Goal: Task Accomplishment & Management: Manage account settings

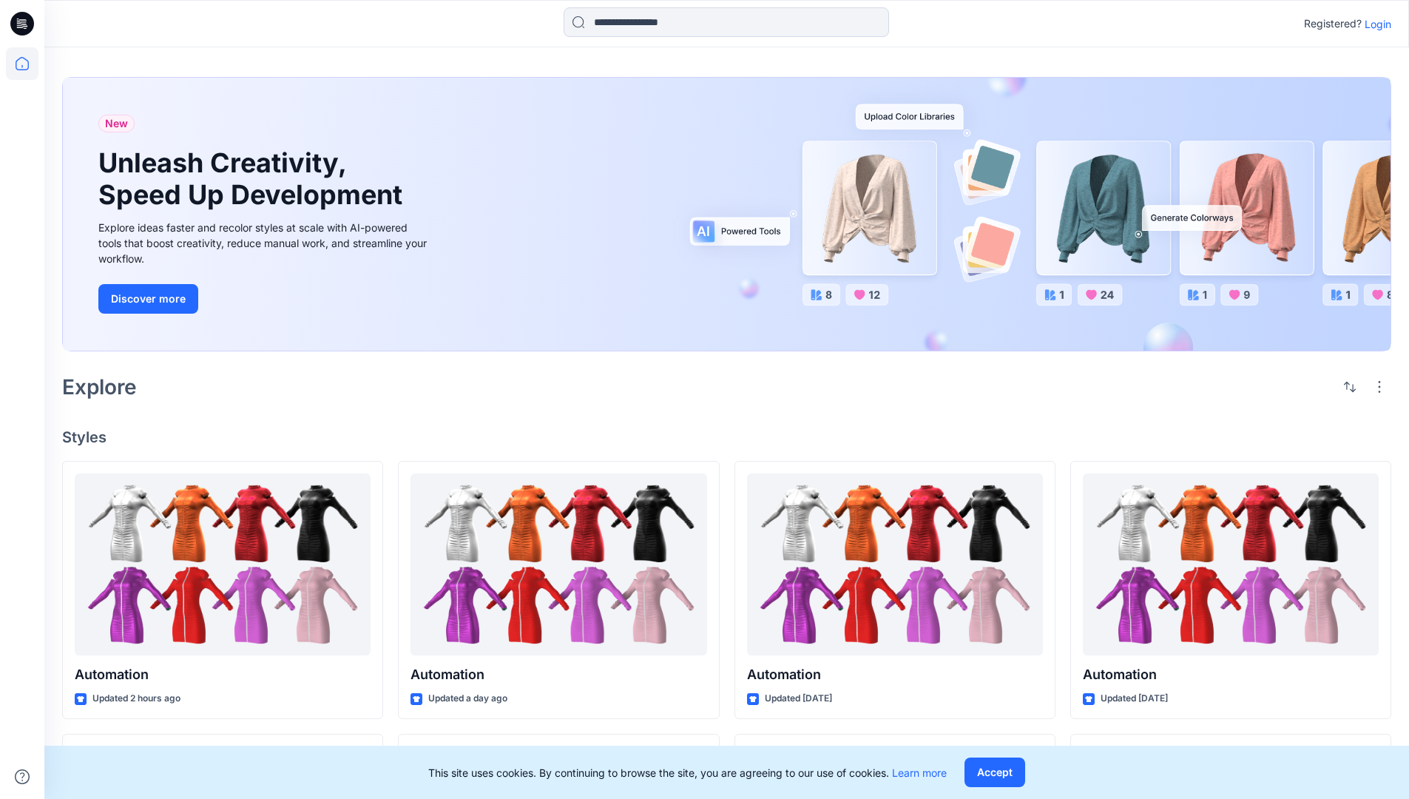
click at [1374, 24] on p "Login" at bounding box center [1377, 24] width 27 height 16
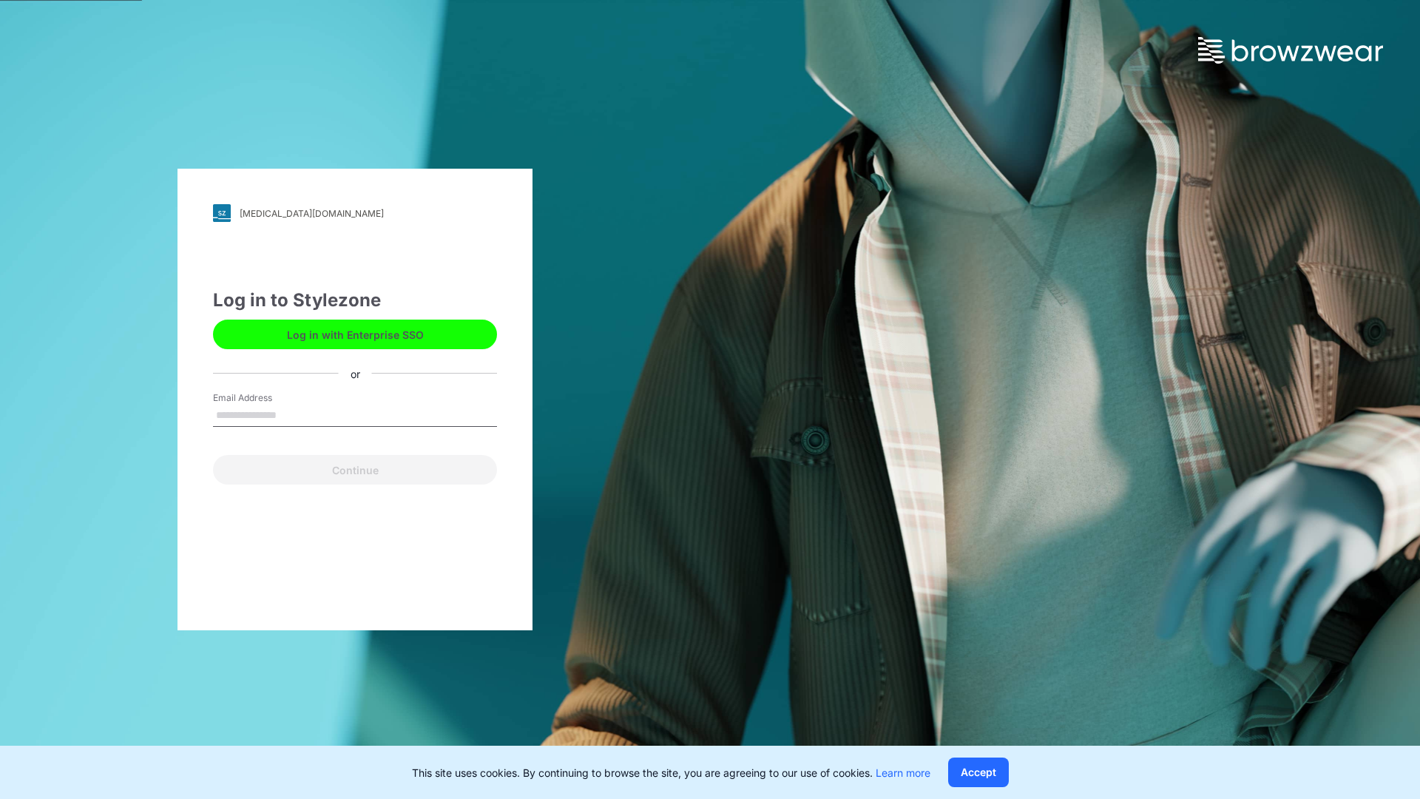
click at [292, 414] on input "Email Address" at bounding box center [355, 415] width 284 height 22
type input "**********"
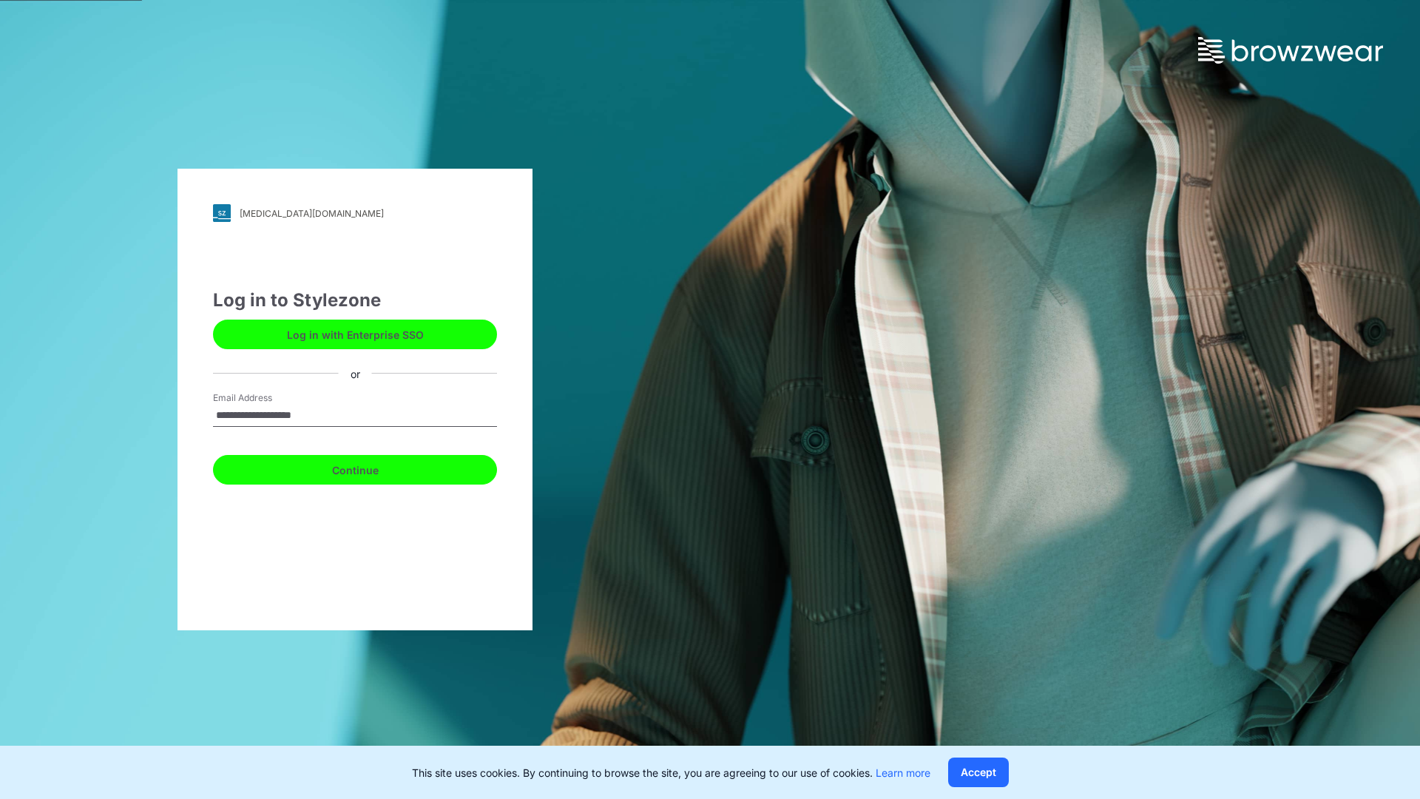
click at [371, 467] on button "Continue" at bounding box center [355, 470] width 284 height 30
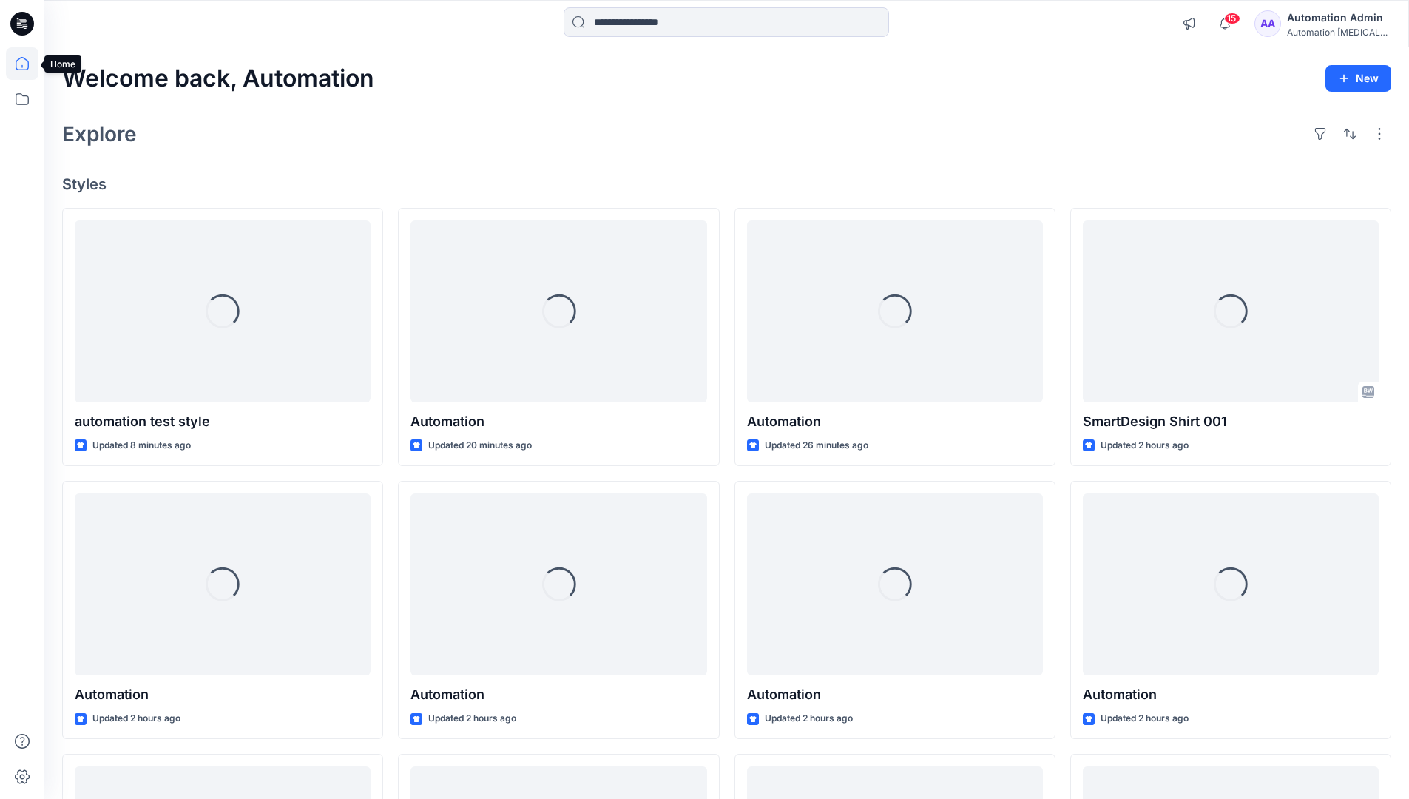
click at [28, 64] on icon at bounding box center [22, 63] width 13 height 13
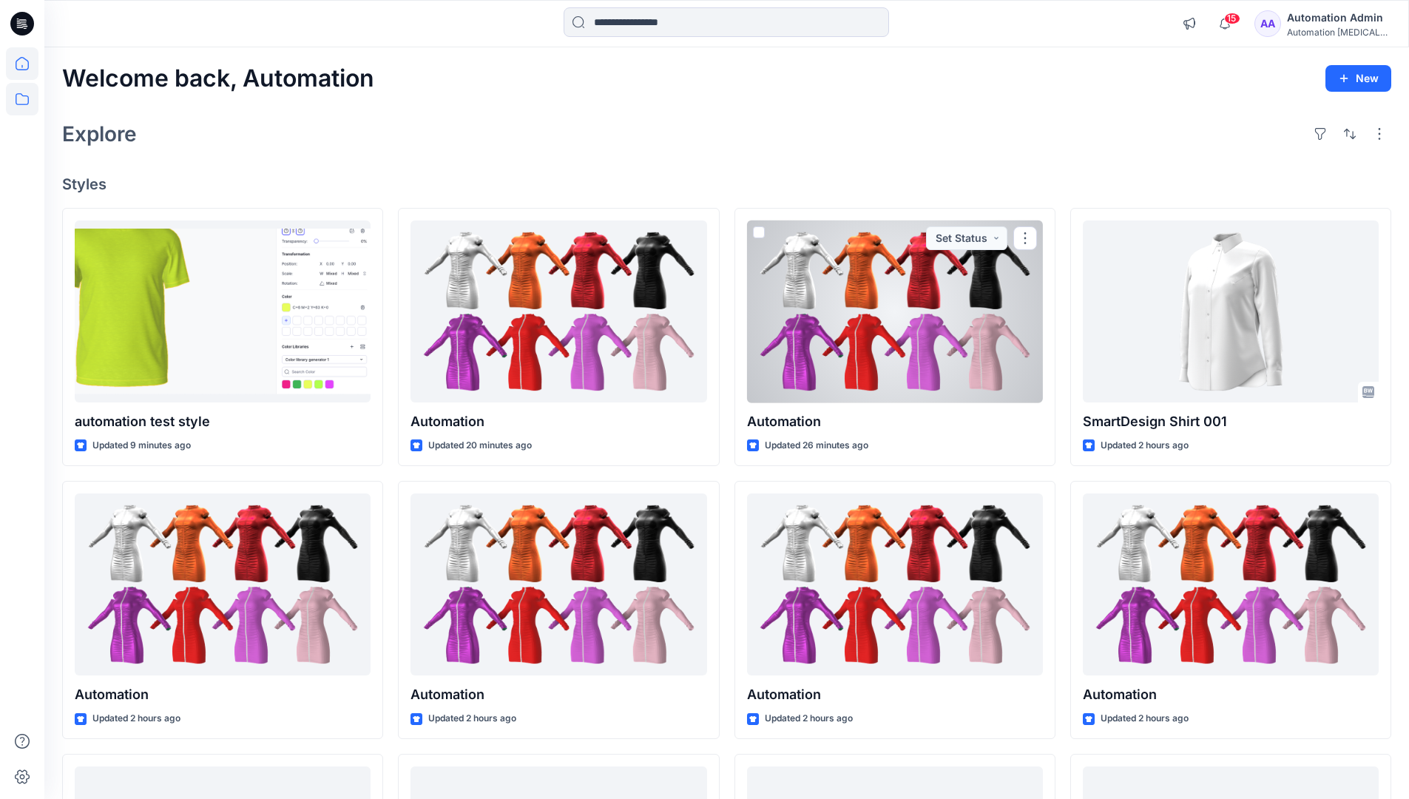
click at [24, 97] on icon at bounding box center [22, 99] width 33 height 33
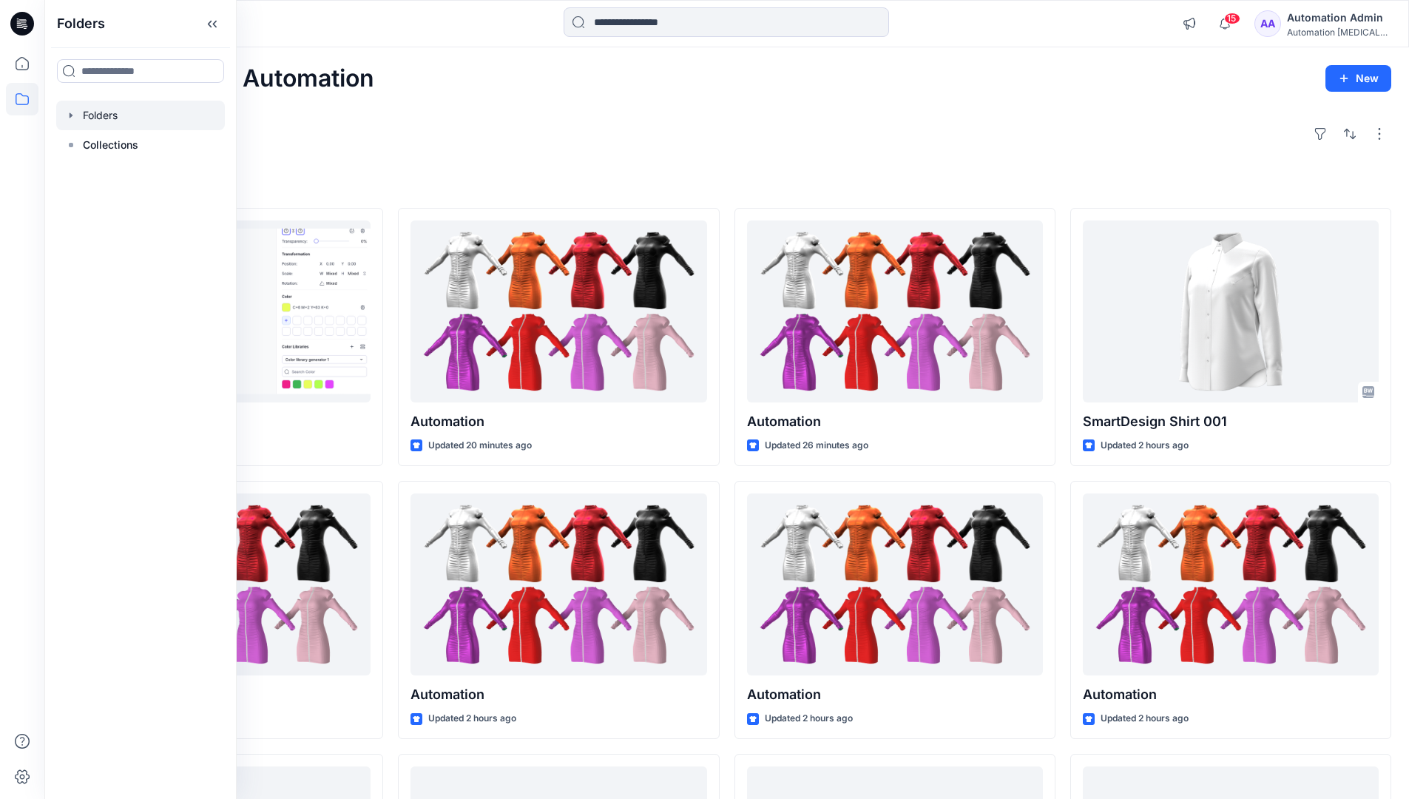
click at [114, 114] on div at bounding box center [140, 116] width 169 height 30
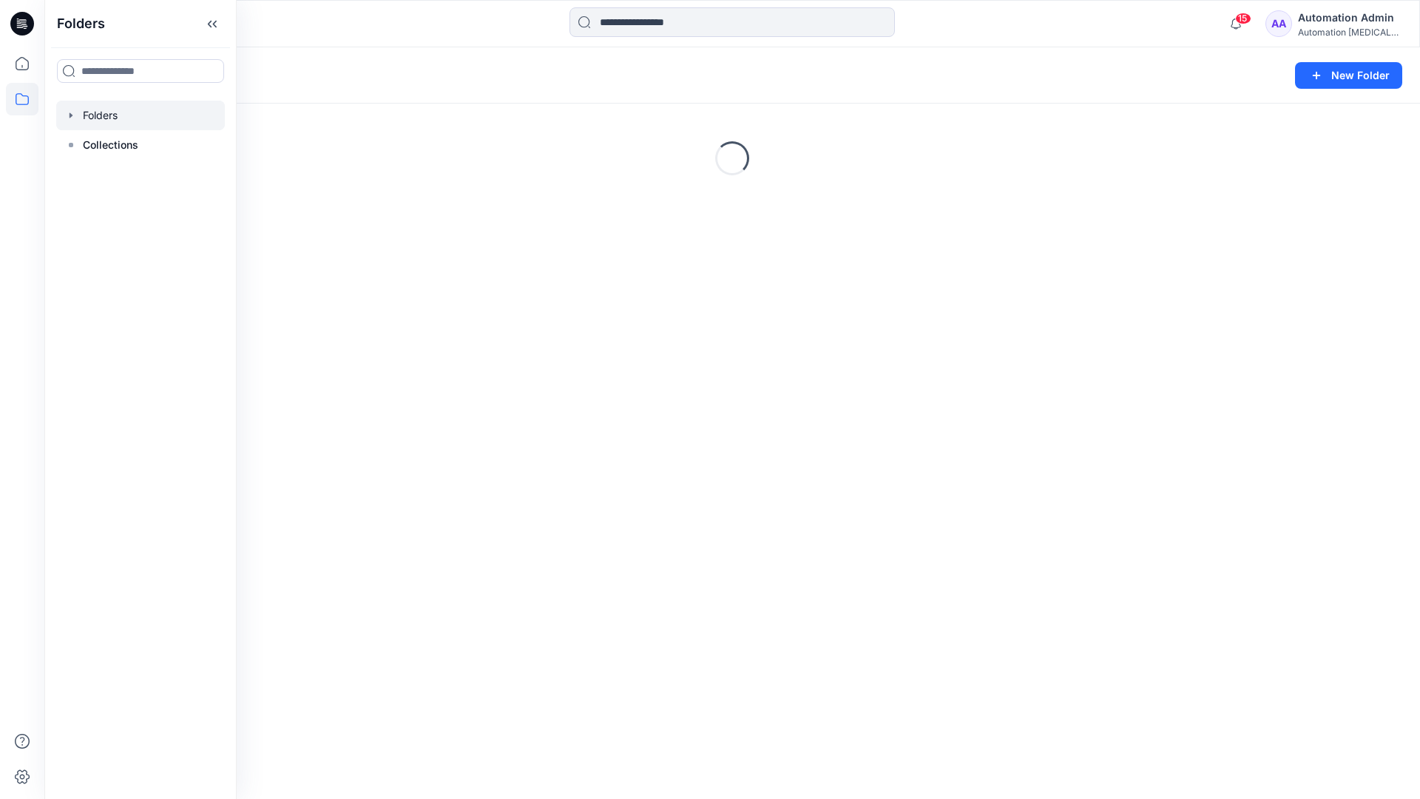
click at [530, 452] on div "Folders New Folder Loading..." at bounding box center [731, 422] width 1375 height 751
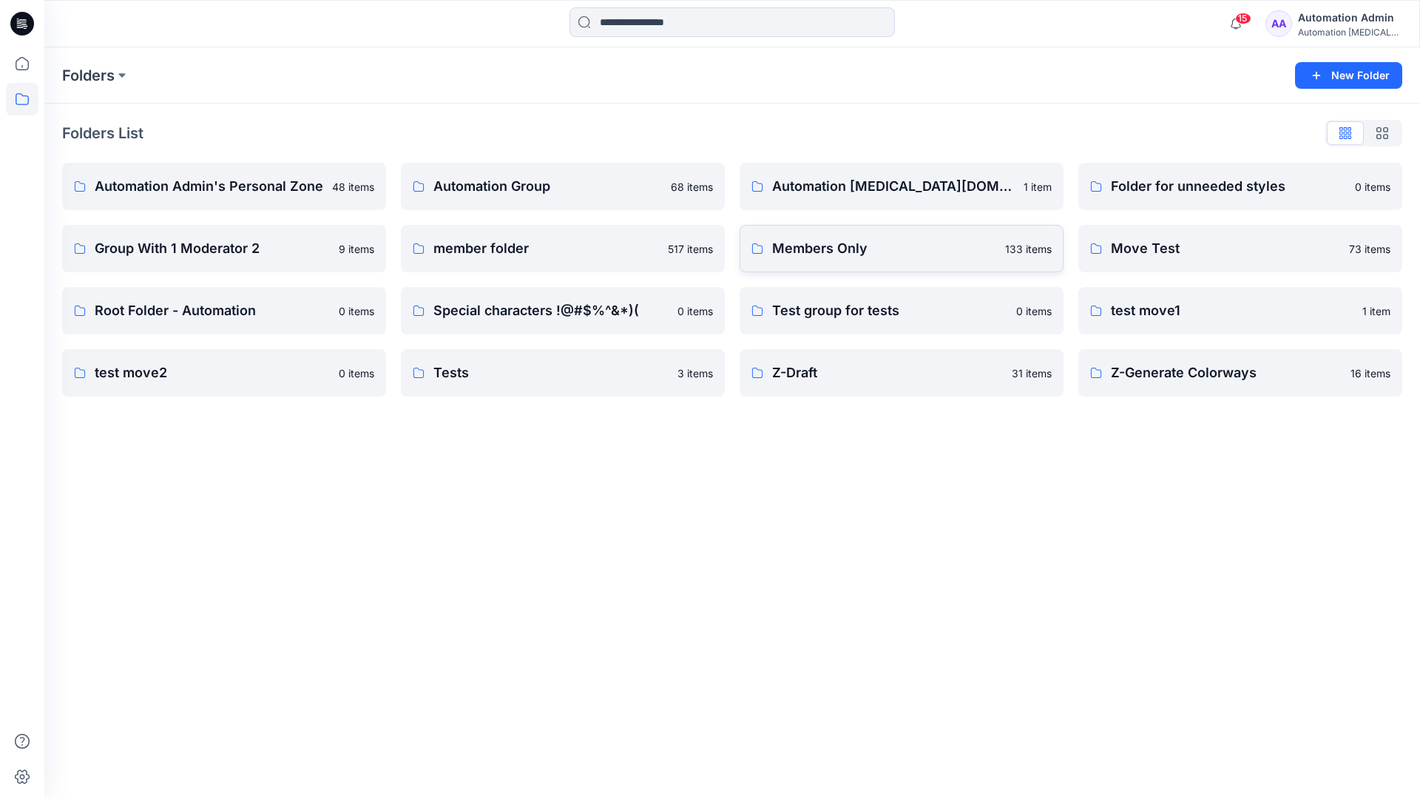
click at [898, 264] on link "Members Only 133 items" at bounding box center [901, 248] width 324 height 47
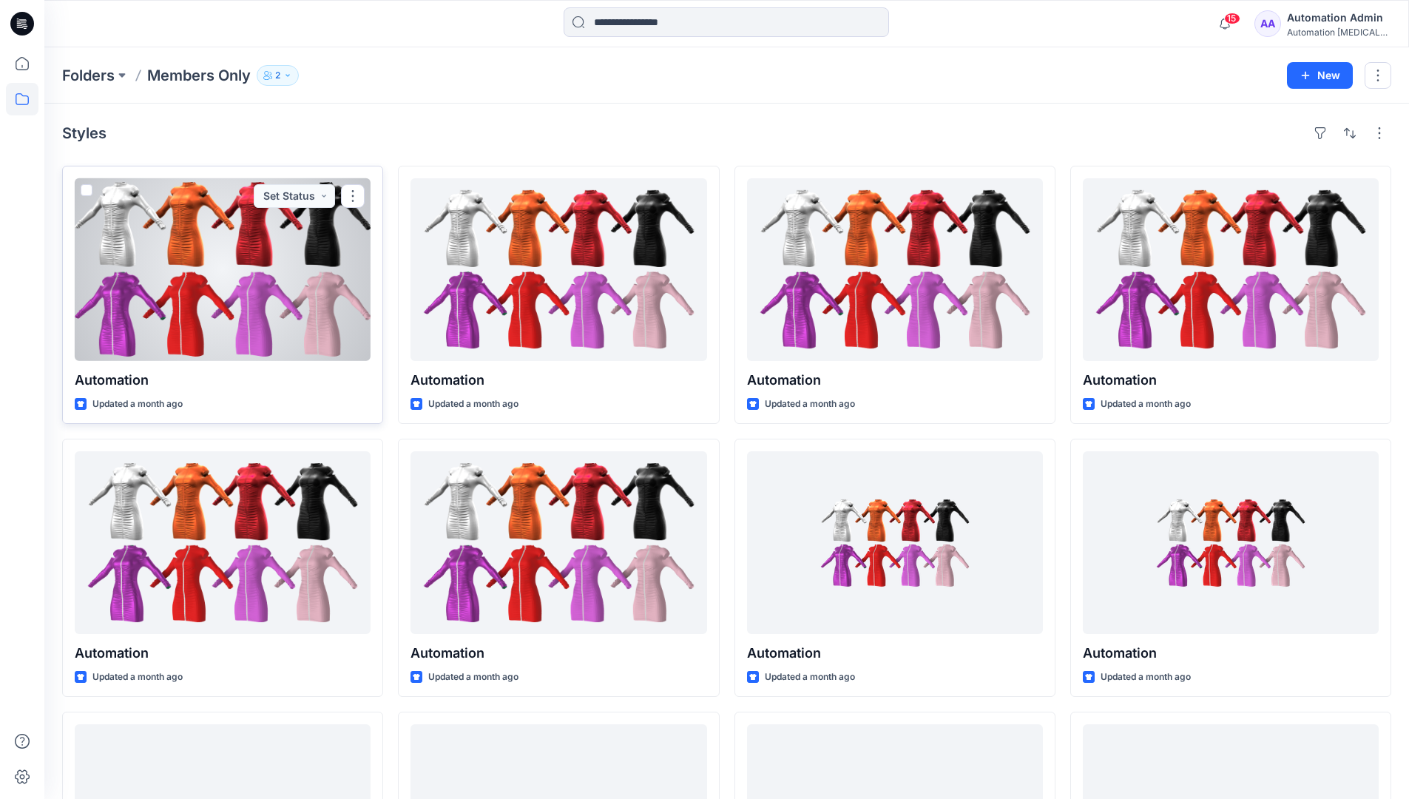
click at [88, 192] on span at bounding box center [87, 190] width 12 height 12
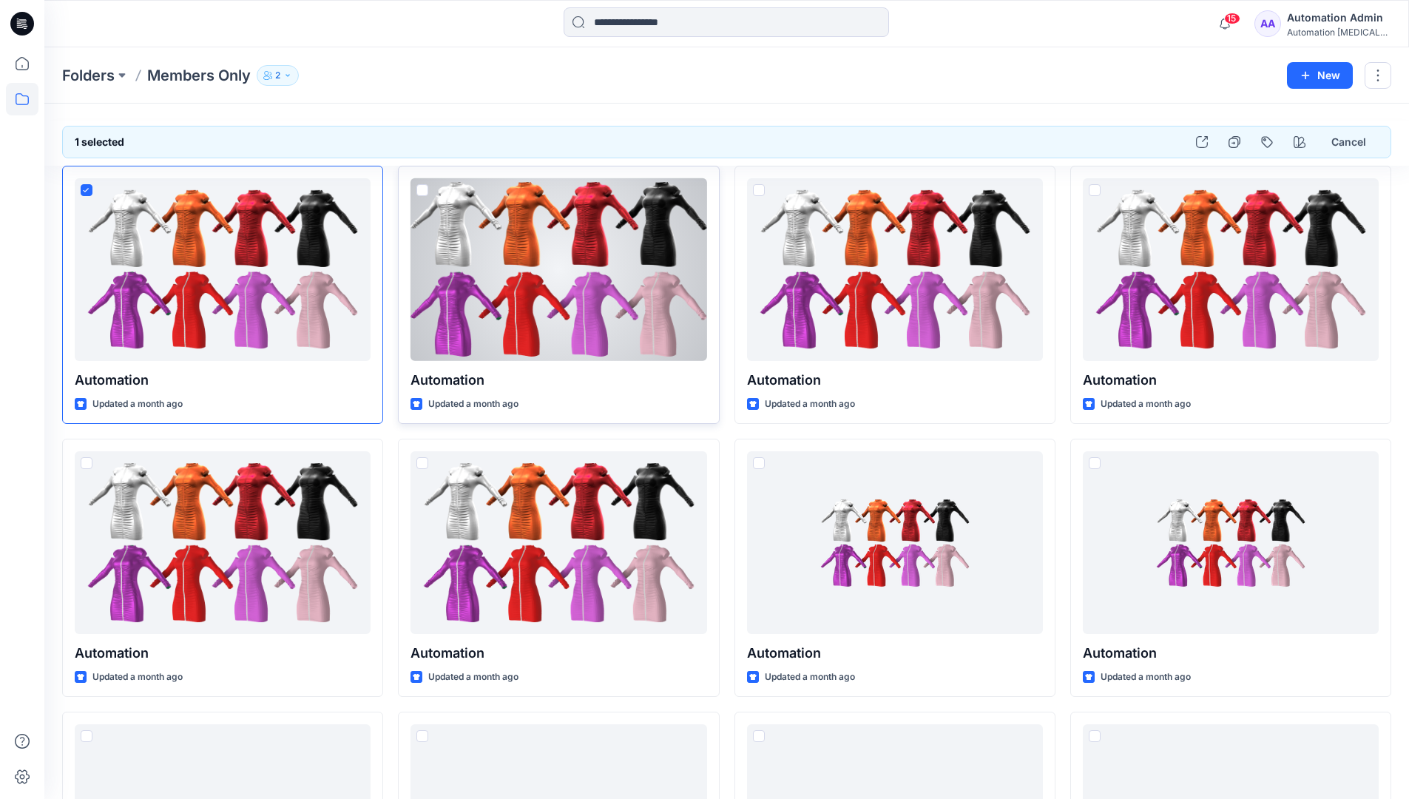
click at [419, 192] on span at bounding box center [422, 190] width 12 height 12
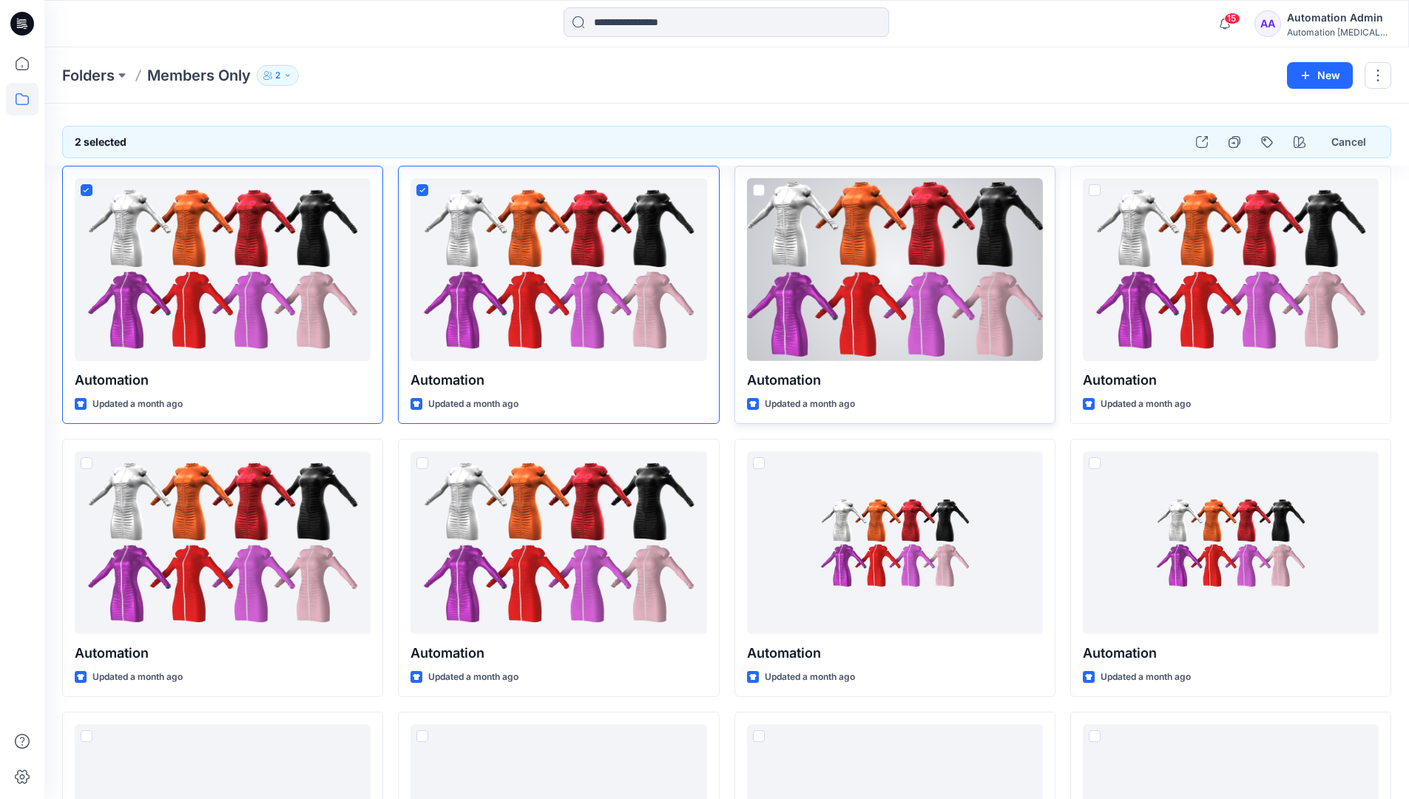
click at [759, 194] on span at bounding box center [759, 190] width 12 height 12
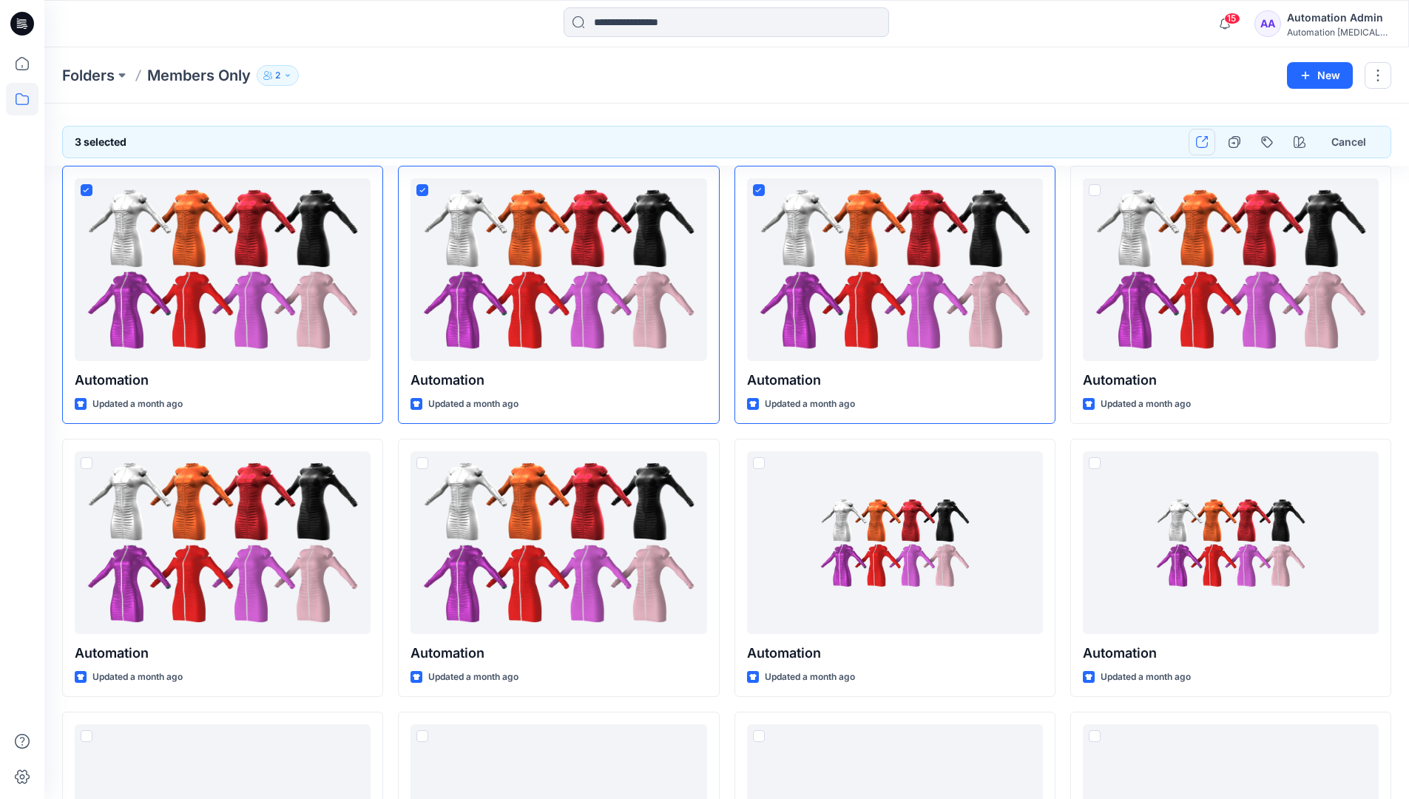
click at [1201, 141] on icon "button" at bounding box center [1202, 142] width 12 height 12
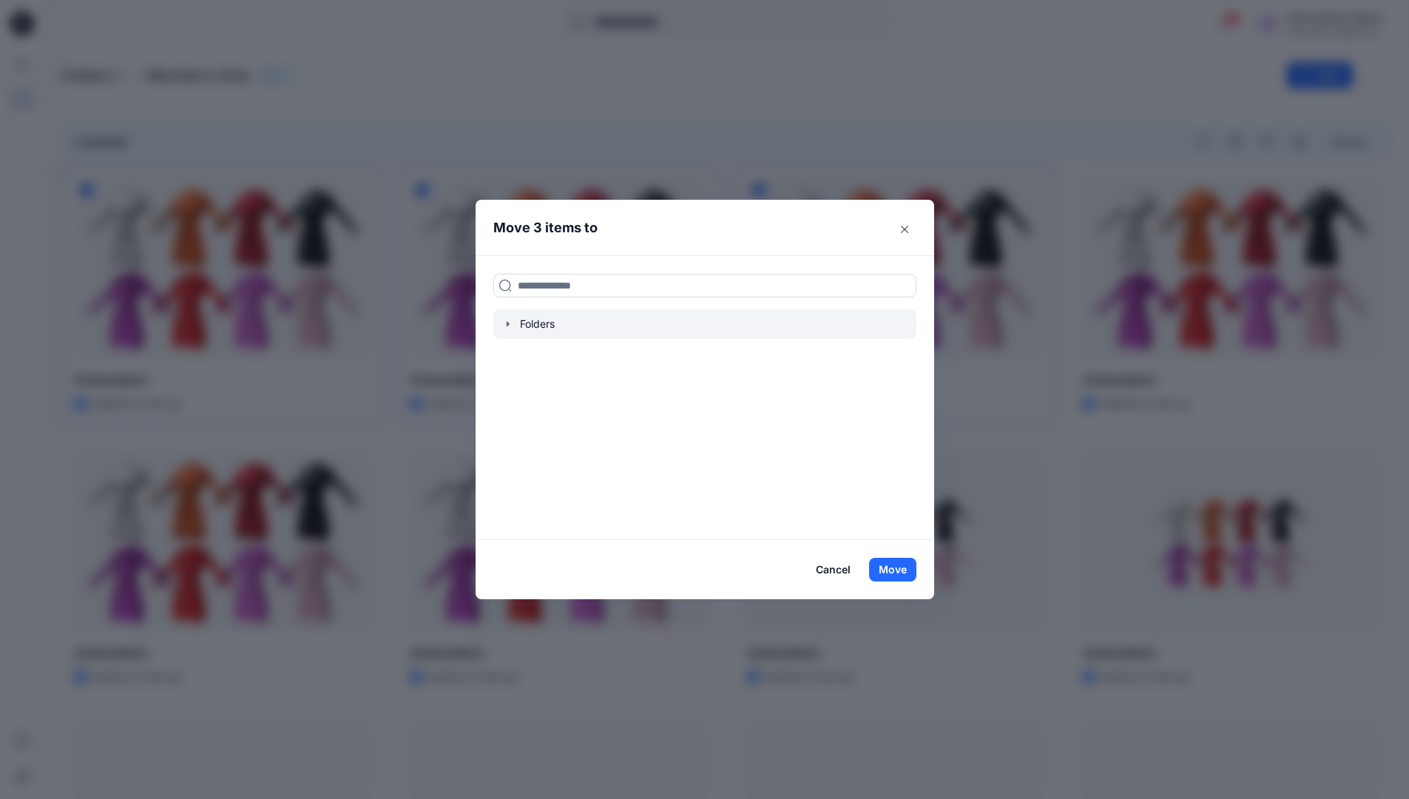
click at [514, 324] on icon "button" at bounding box center [508, 324] width 12 height 12
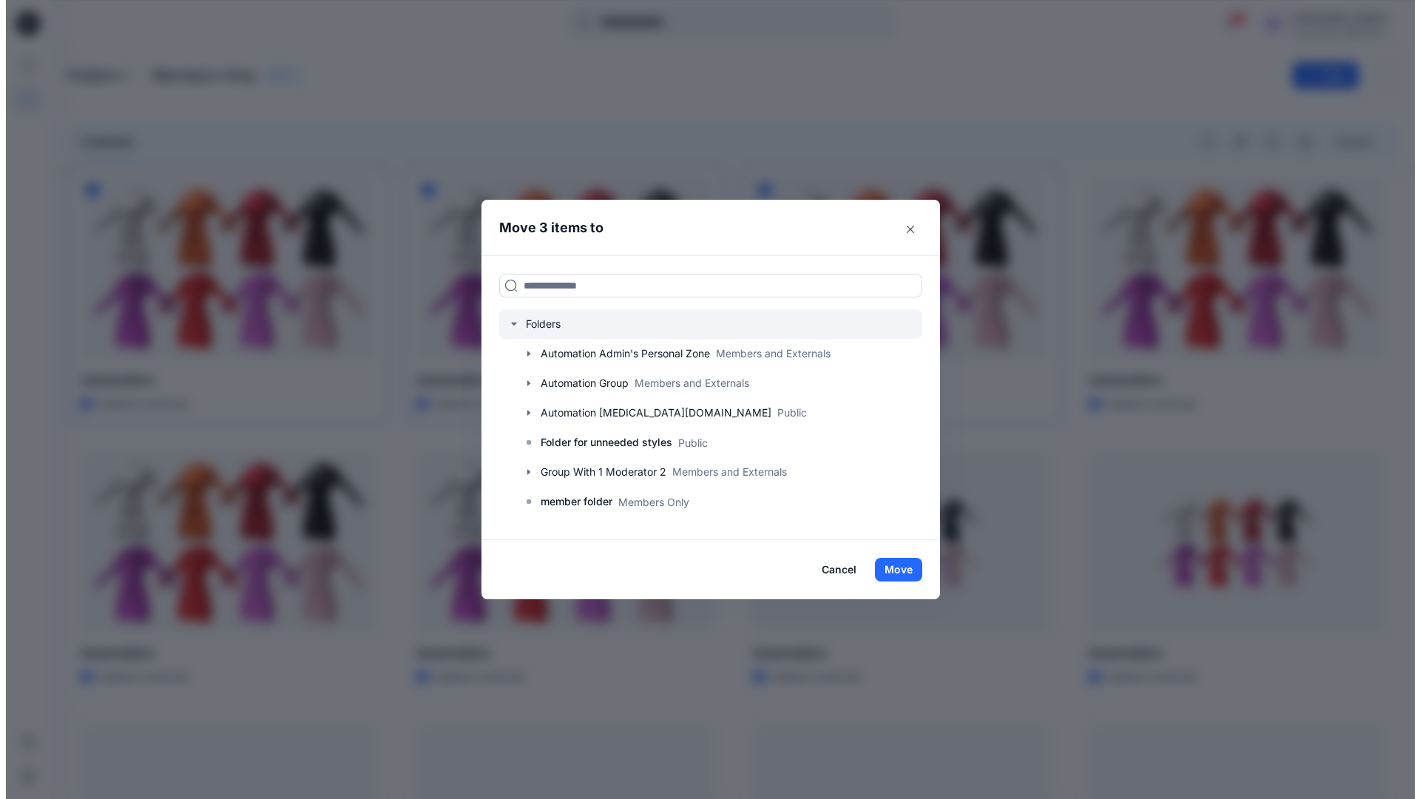
scroll to position [291, 0]
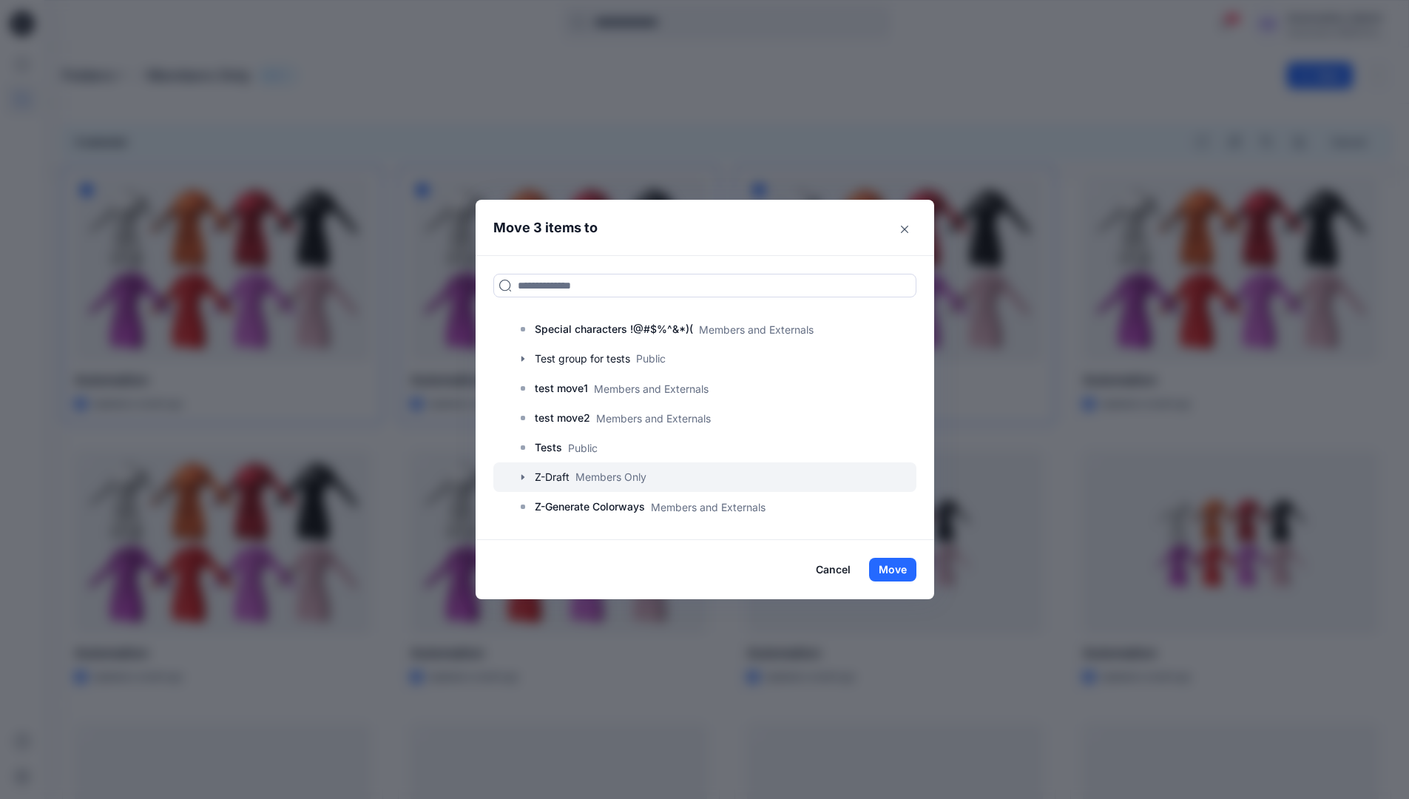
click at [526, 477] on icon "button" at bounding box center [523, 477] width 12 height 12
click at [585, 509] on p "A-Draft" at bounding box center [566, 507] width 35 height 18
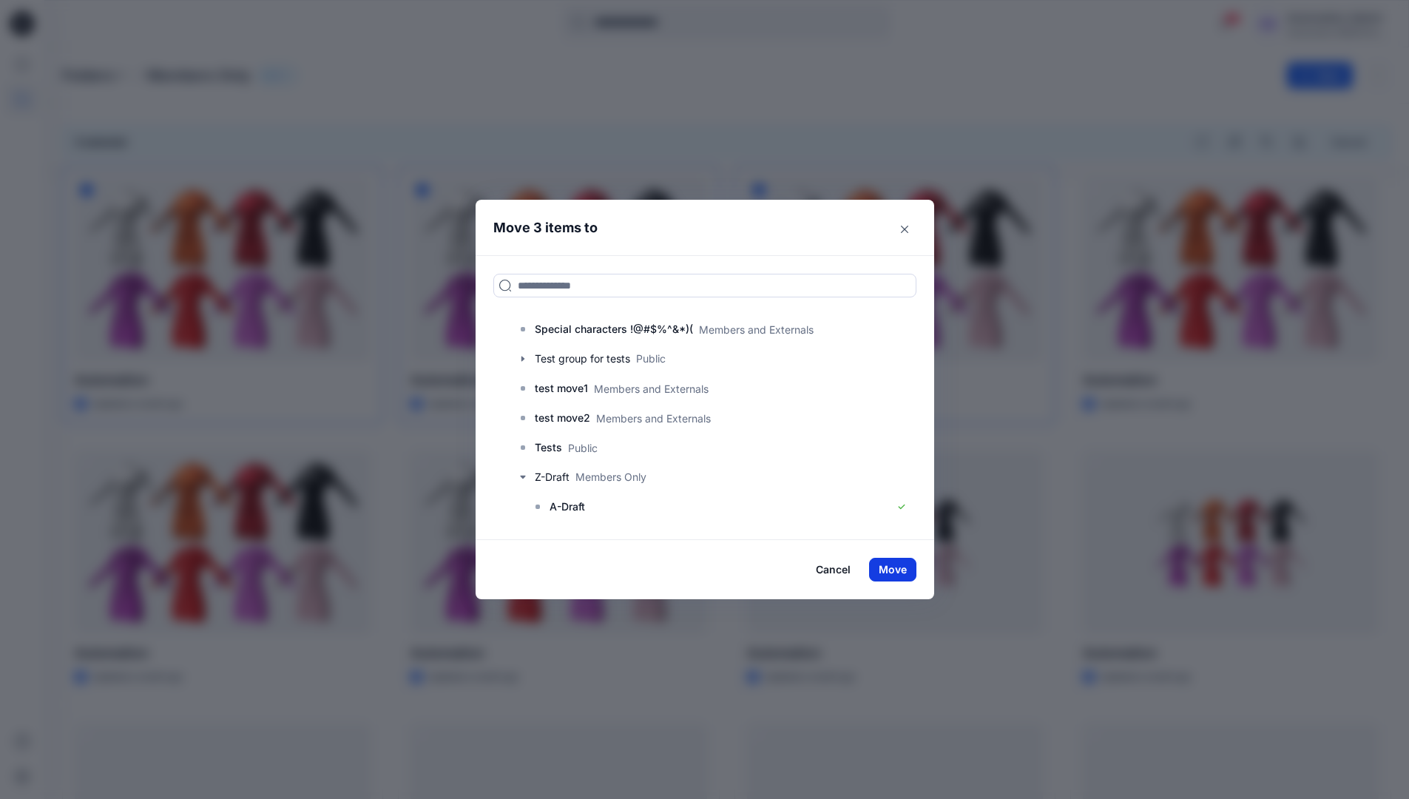
click at [907, 567] on button "Move" at bounding box center [892, 569] width 47 height 24
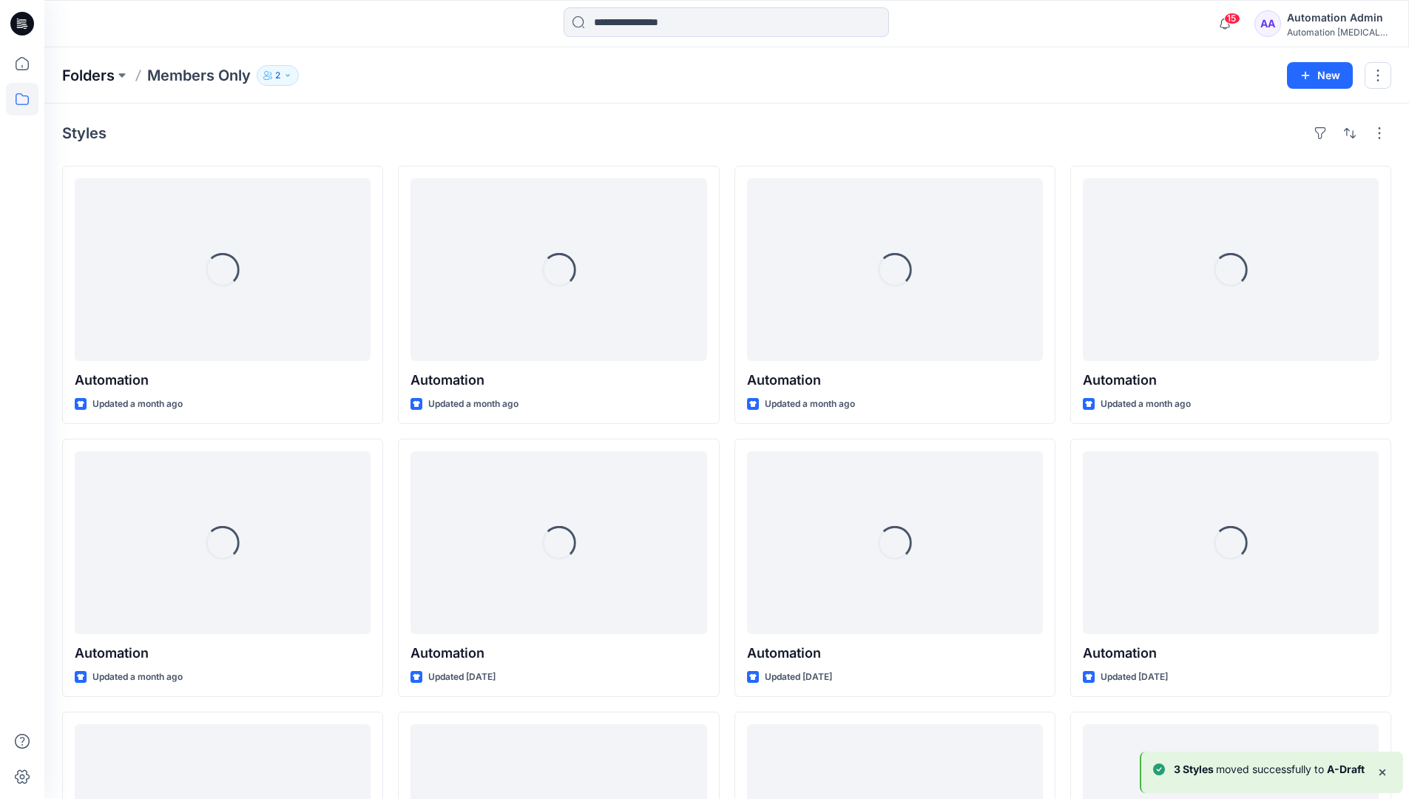
click at [78, 76] on p "Folders" at bounding box center [88, 75] width 52 height 21
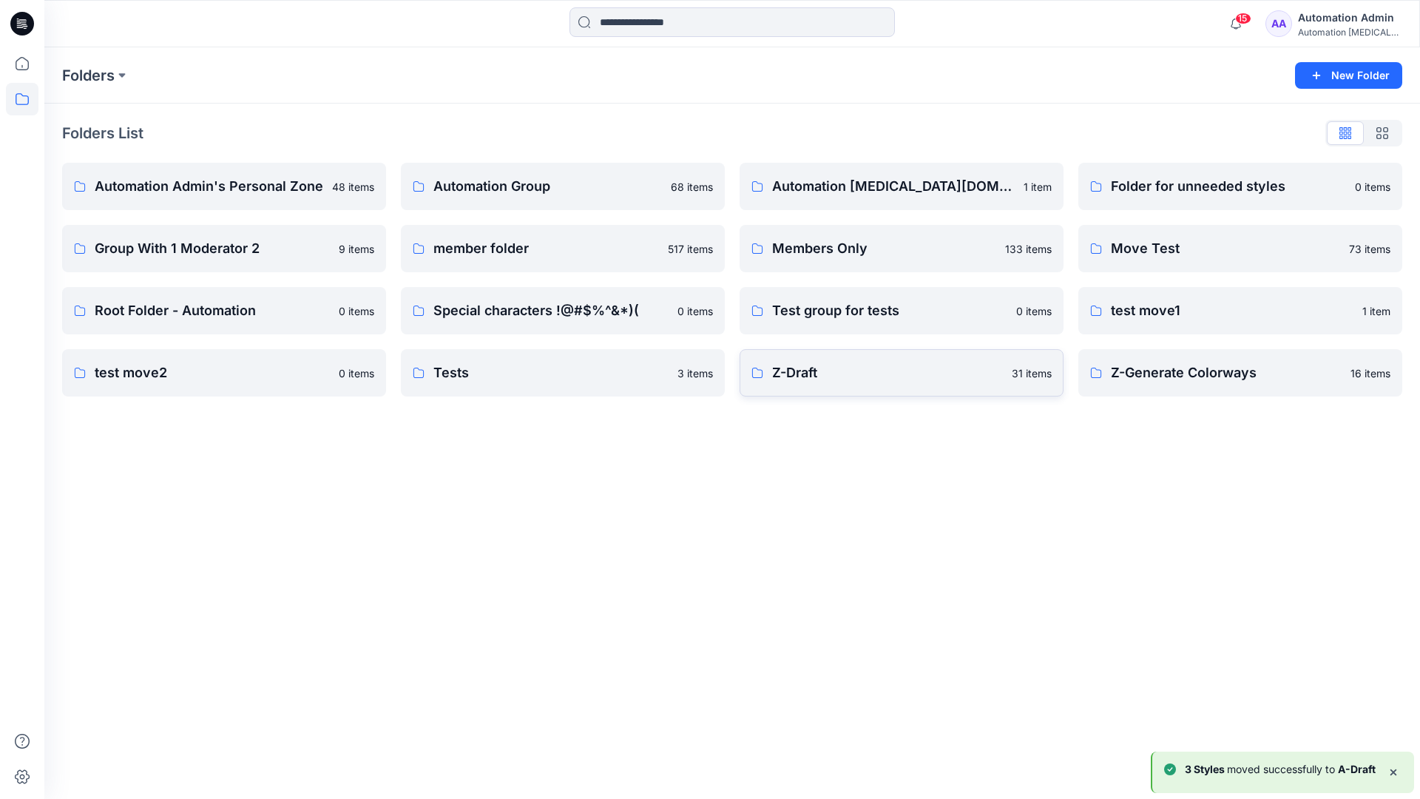
click at [932, 385] on link "Z-Draft 31 items" at bounding box center [901, 372] width 324 height 47
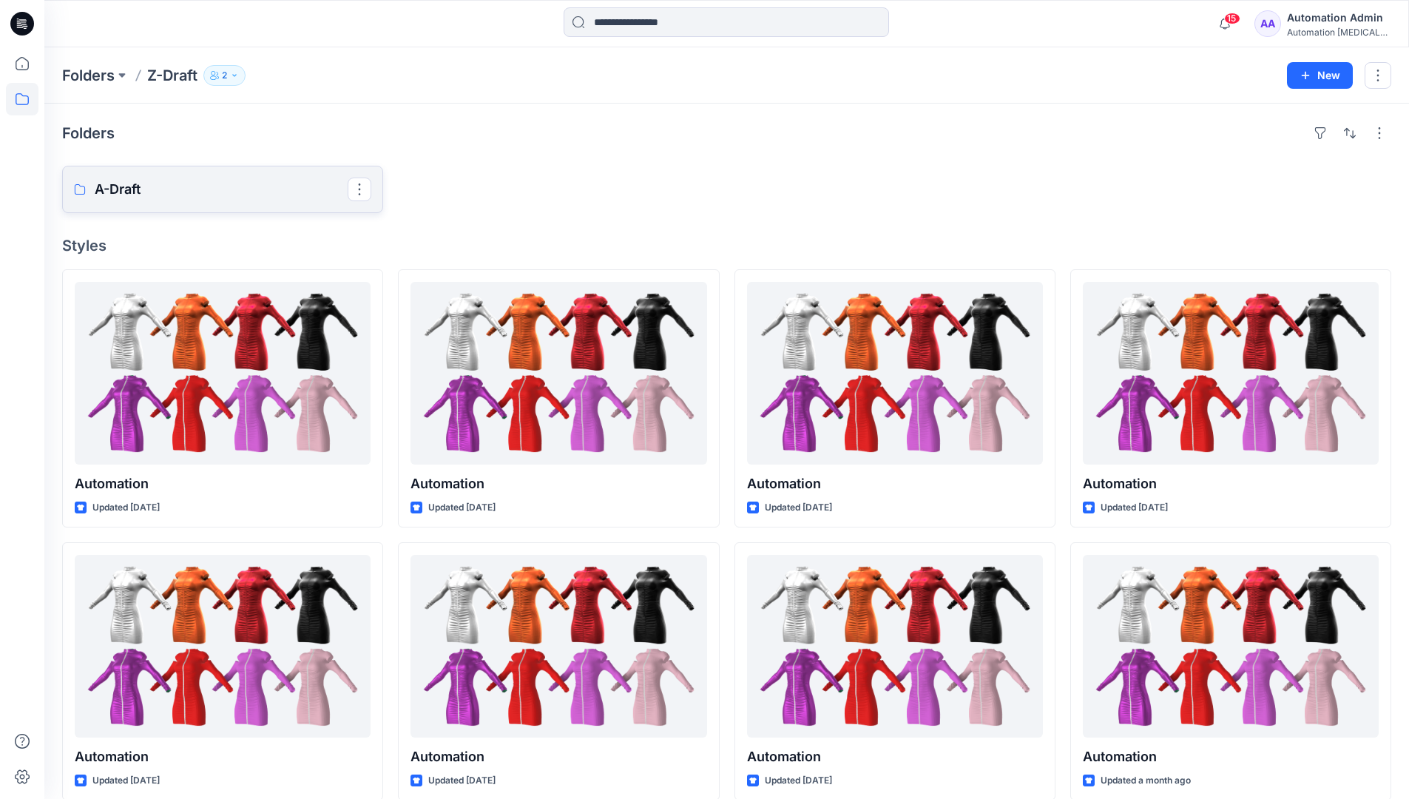
click at [162, 194] on p "A-Draft" at bounding box center [221, 189] width 253 height 21
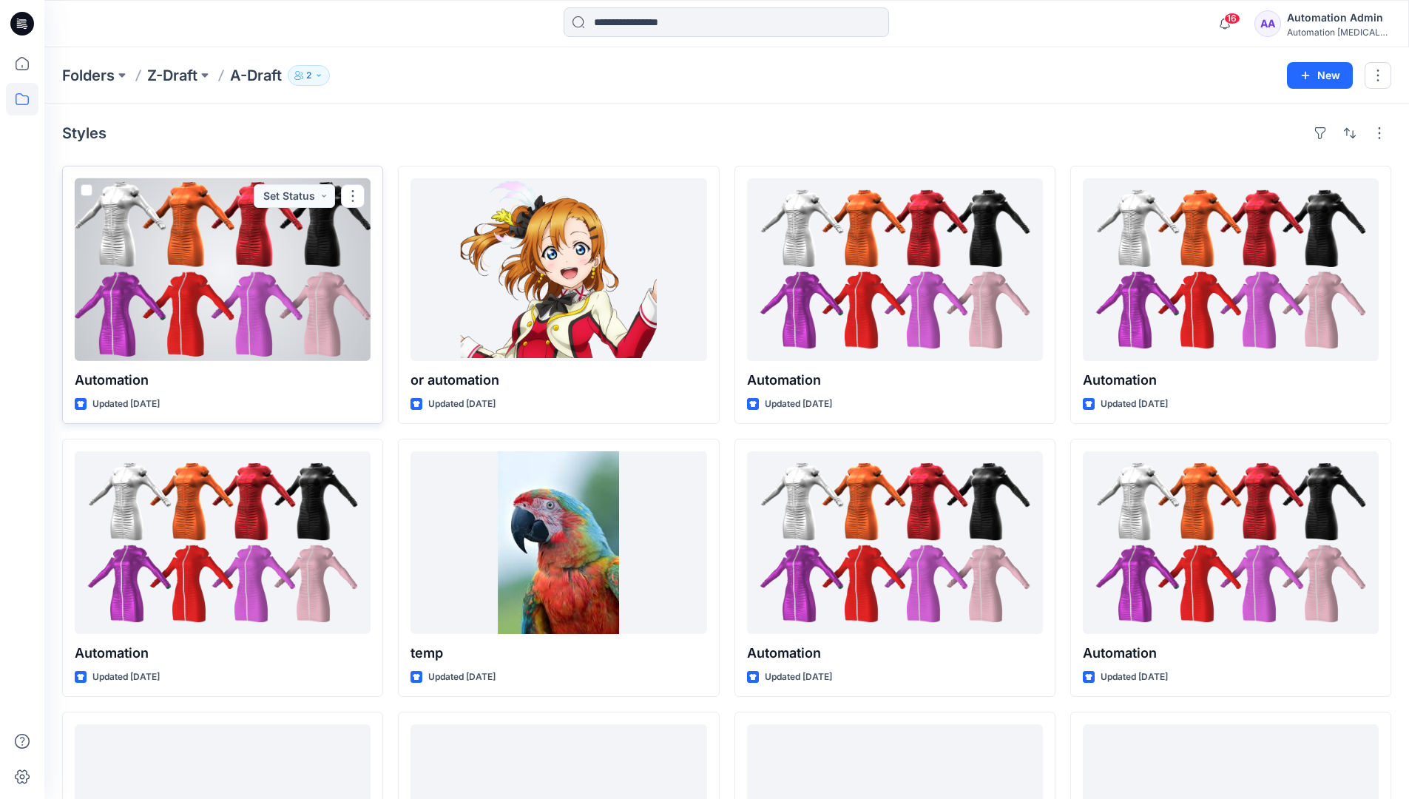
click at [86, 194] on span at bounding box center [87, 190] width 12 height 12
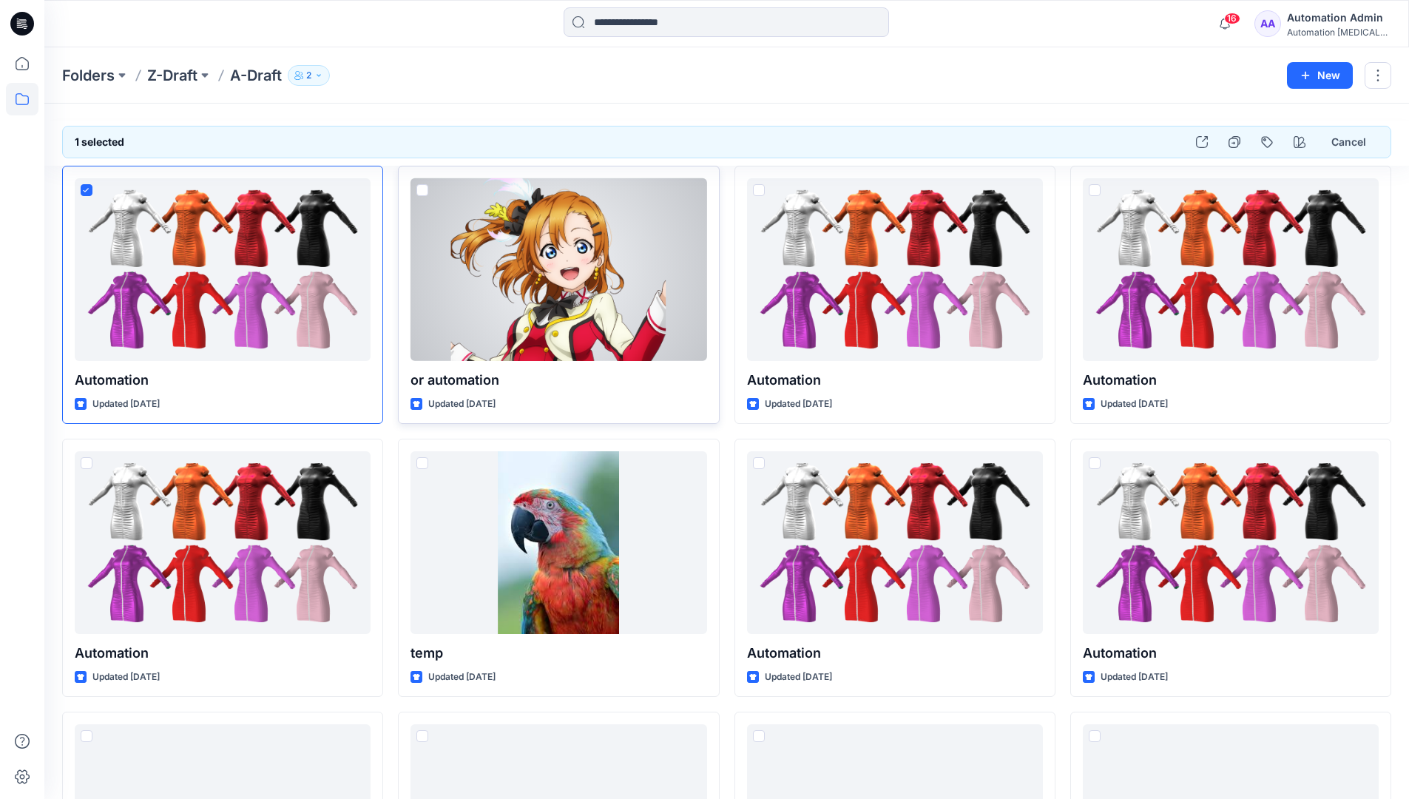
click at [421, 193] on span at bounding box center [422, 190] width 12 height 12
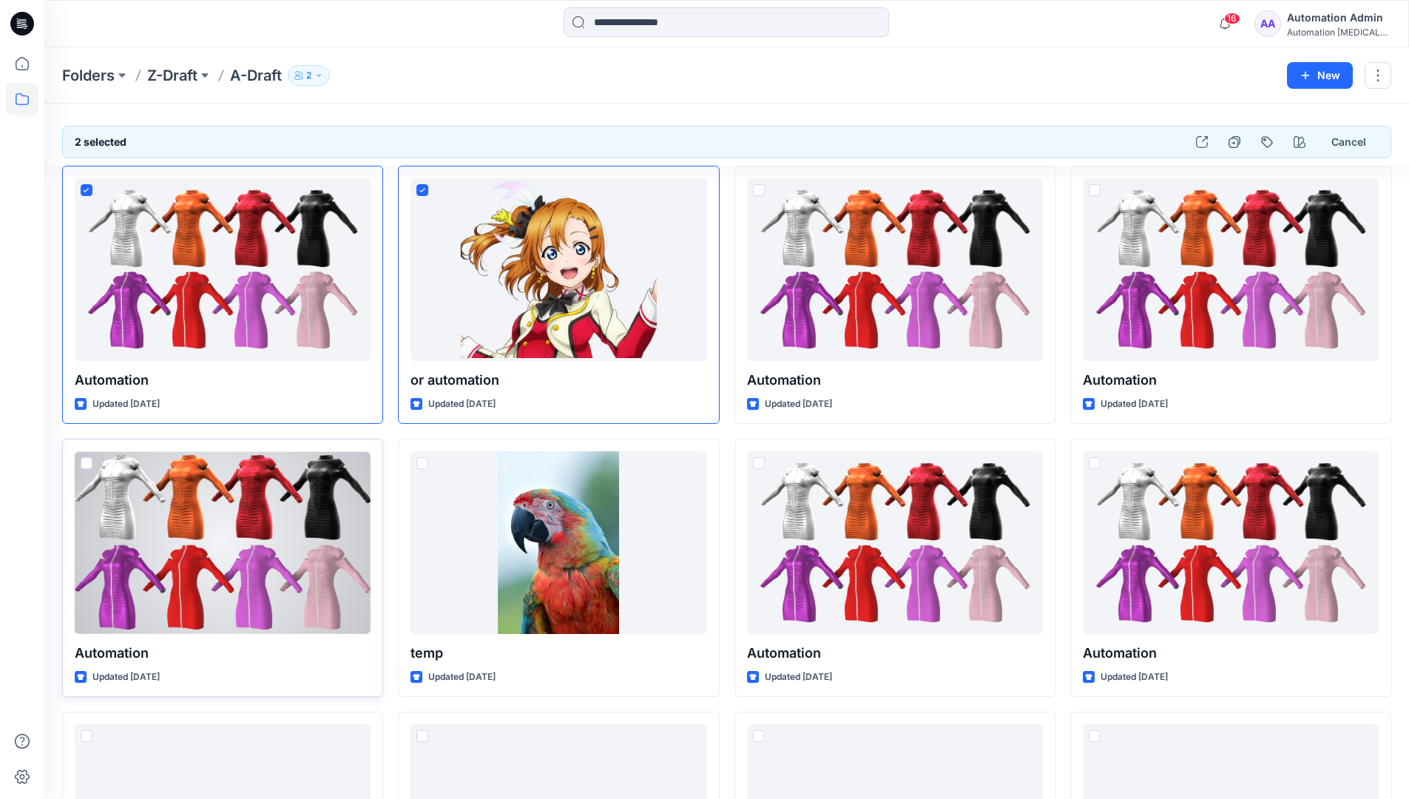
click at [88, 466] on span at bounding box center [87, 463] width 12 height 12
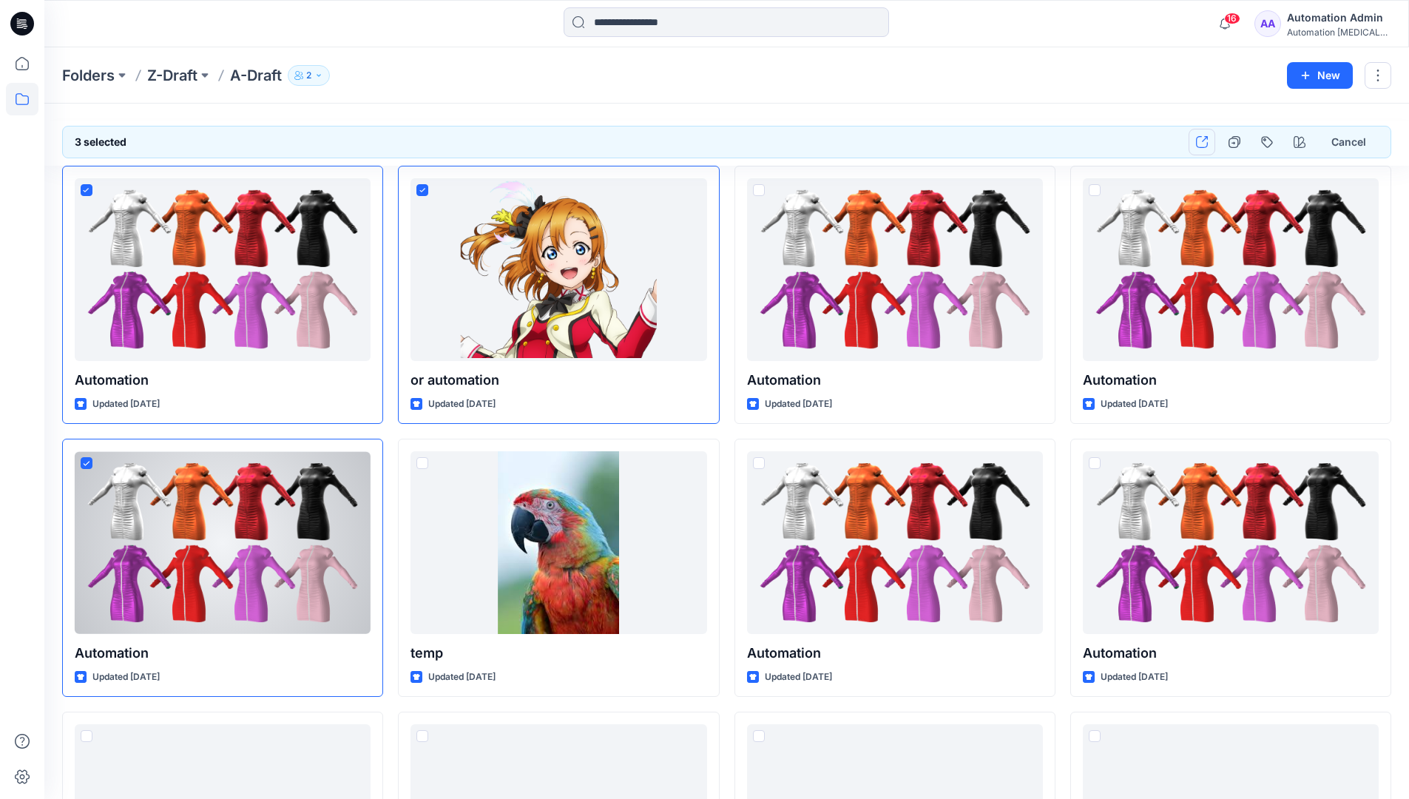
click at [1205, 148] on button "button" at bounding box center [1201, 142] width 27 height 27
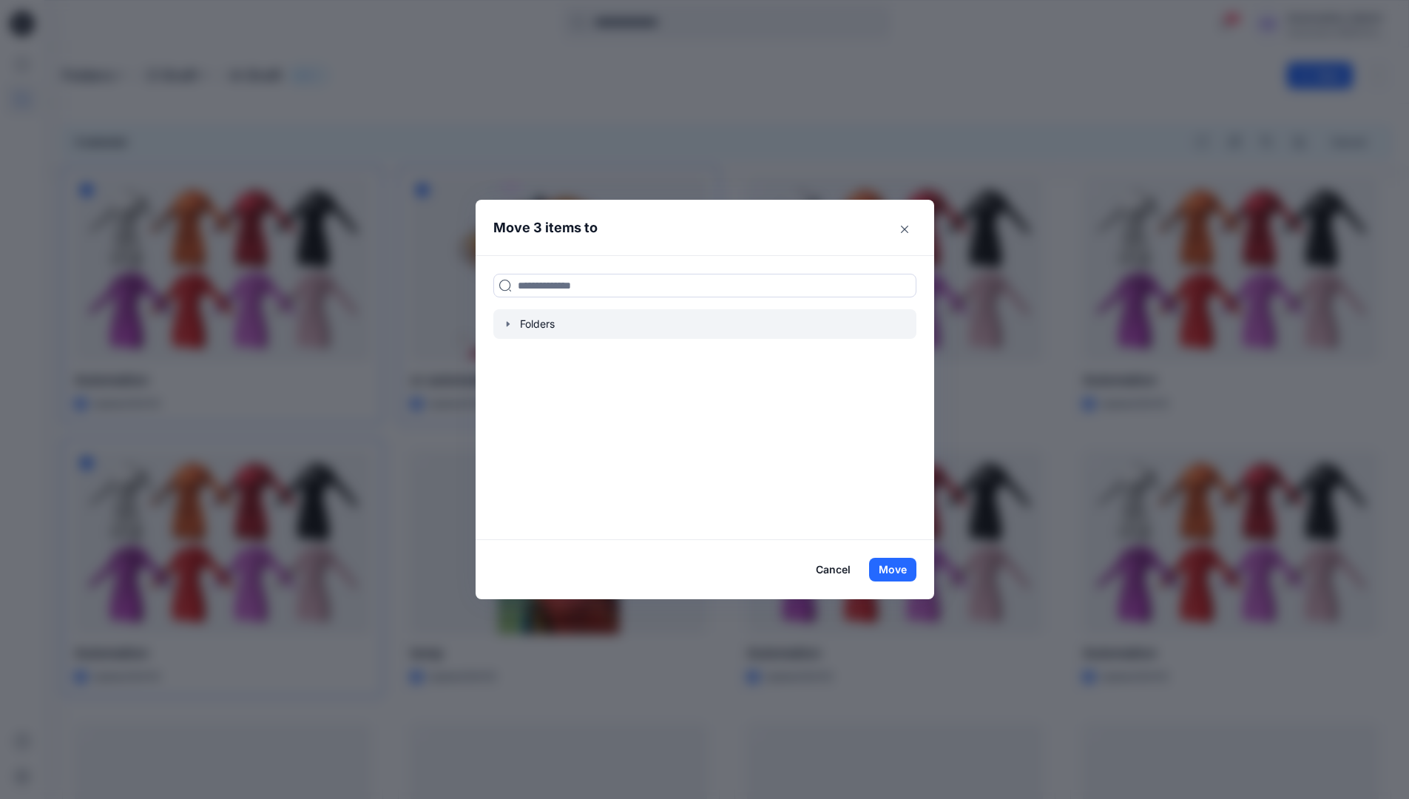
click at [509, 324] on icon "button" at bounding box center [507, 323] width 3 height 5
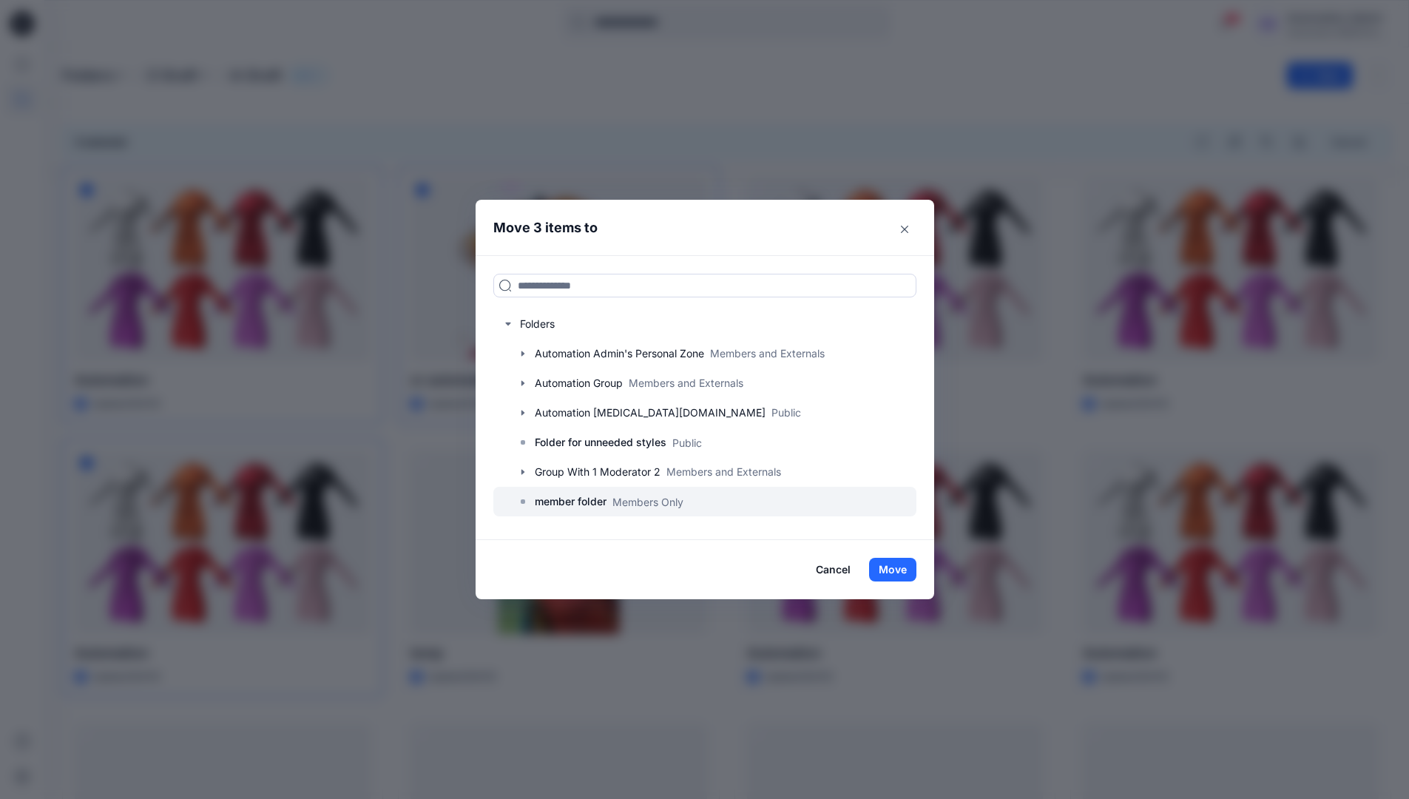
click at [579, 499] on p "member folder" at bounding box center [571, 501] width 72 height 18
click at [898, 570] on button "Move" at bounding box center [892, 569] width 47 height 24
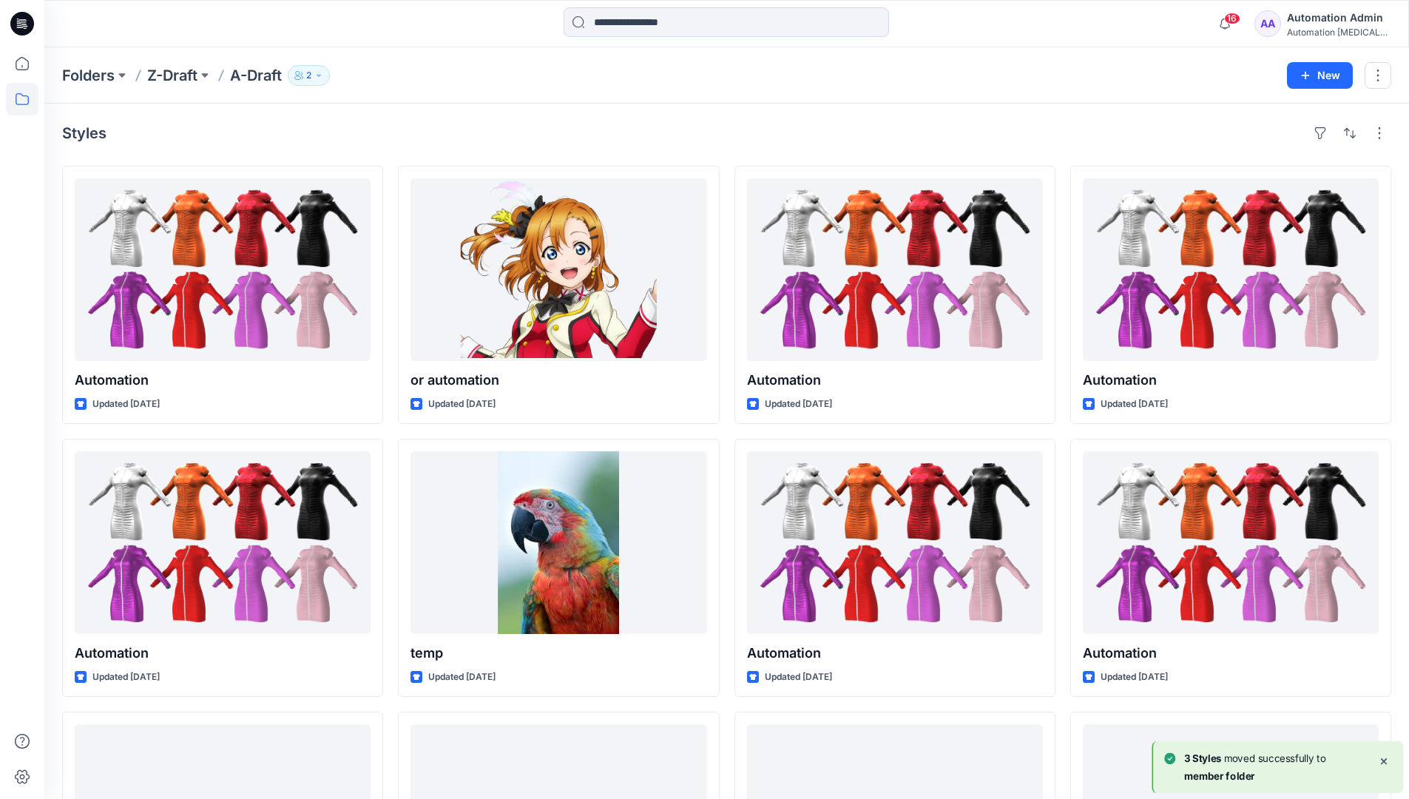
click at [1314, 26] on div "Automation Admin" at bounding box center [1339, 18] width 104 height 18
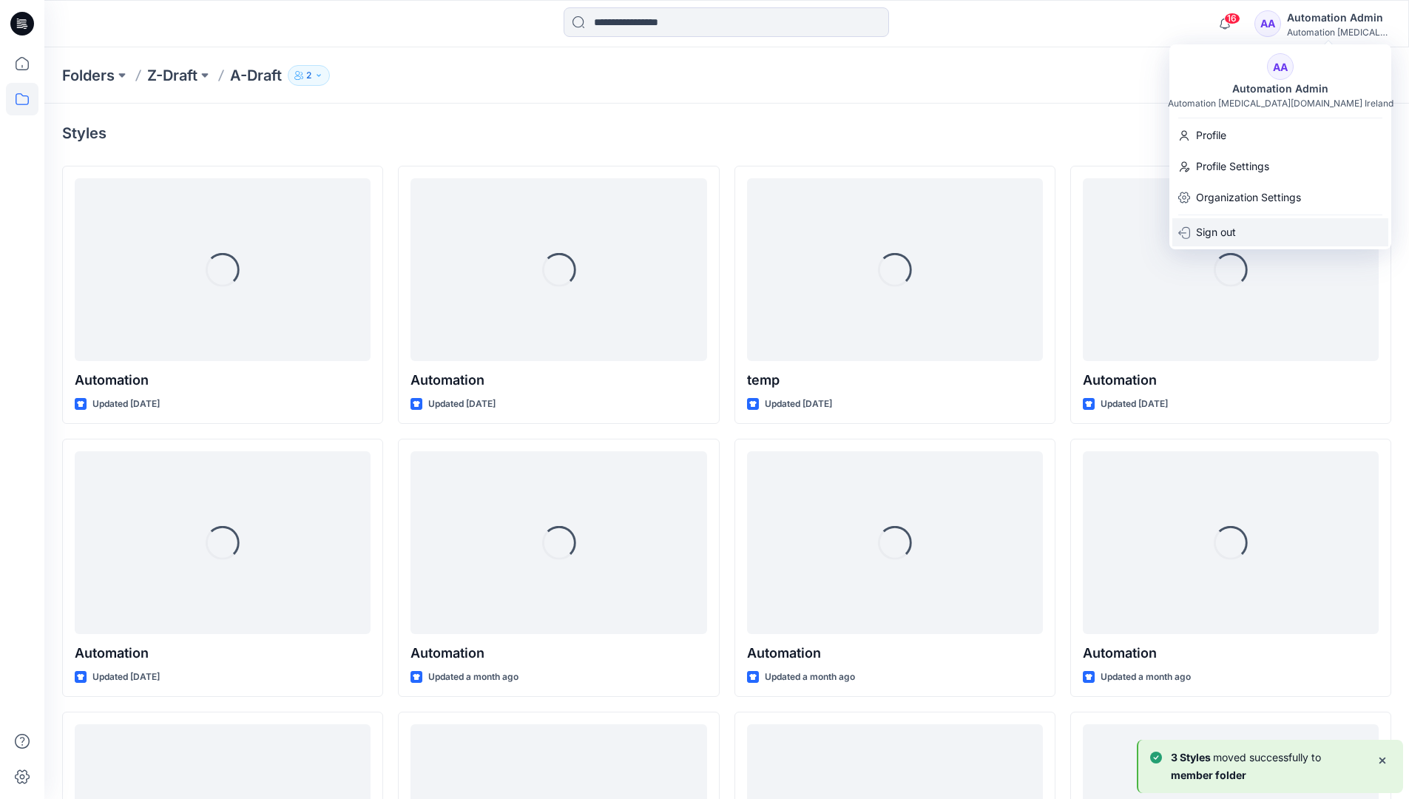
click at [1238, 224] on div "Sign out" at bounding box center [1280, 232] width 216 height 28
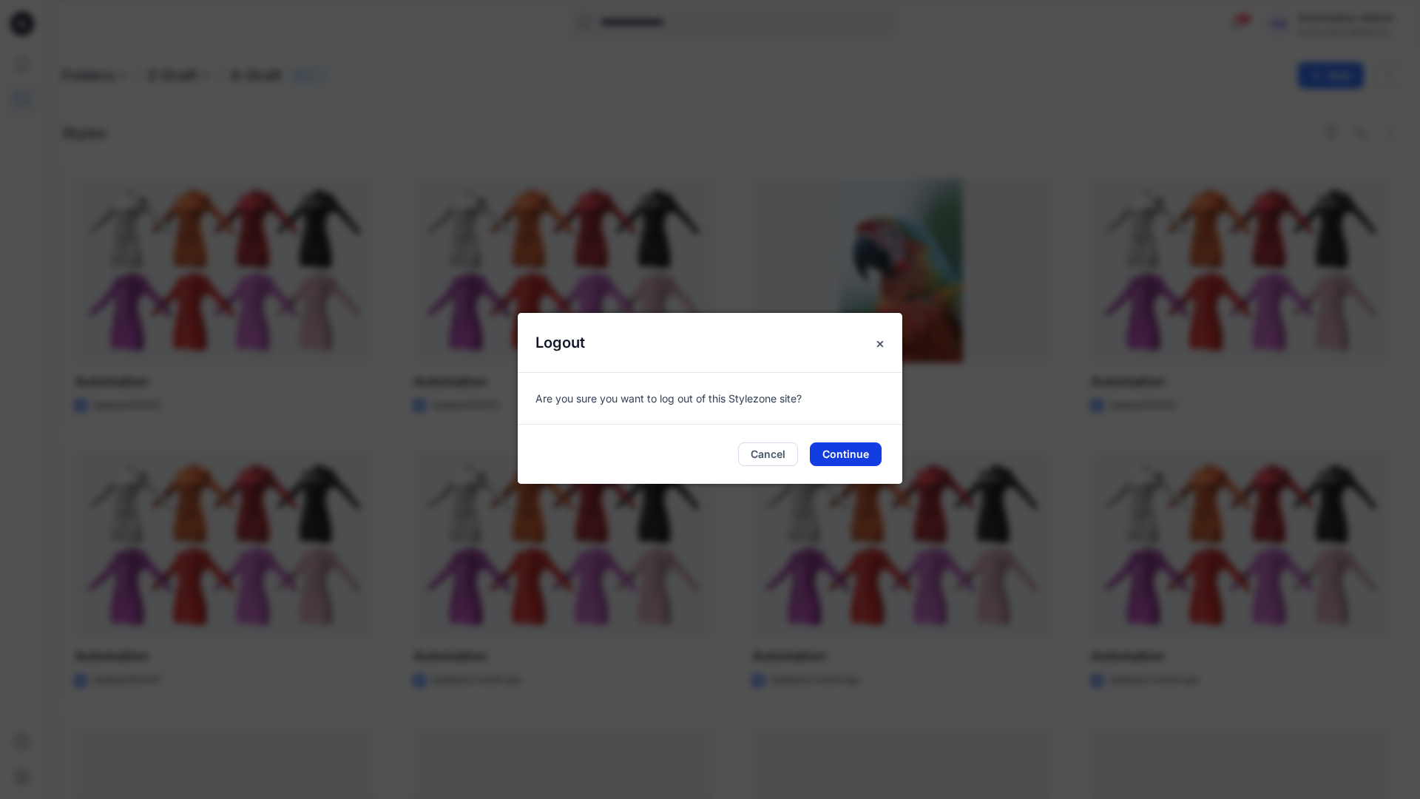
click at [835, 448] on button "Continue" at bounding box center [846, 454] width 72 height 24
